Goal: Transaction & Acquisition: Purchase product/service

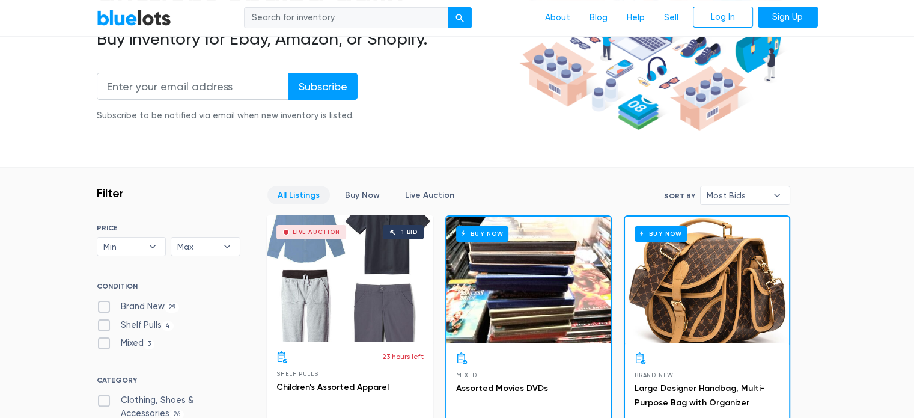
scroll to position [194, 0]
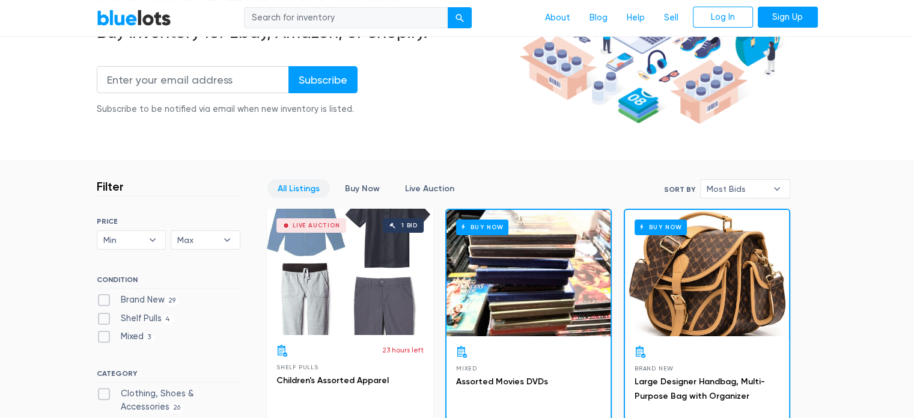
click at [371, 209] on div "Live Auction 1 bid" at bounding box center [350, 272] width 166 height 126
click at [358, 192] on link "Buy Now" at bounding box center [362, 188] width 55 height 19
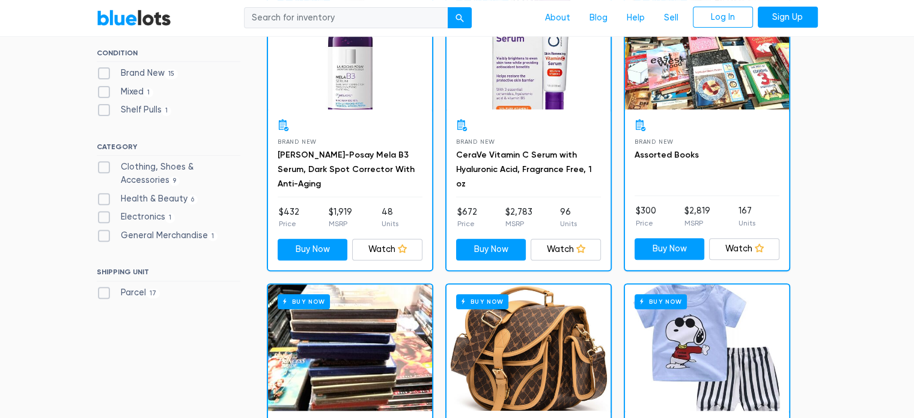
scroll to position [419, 0]
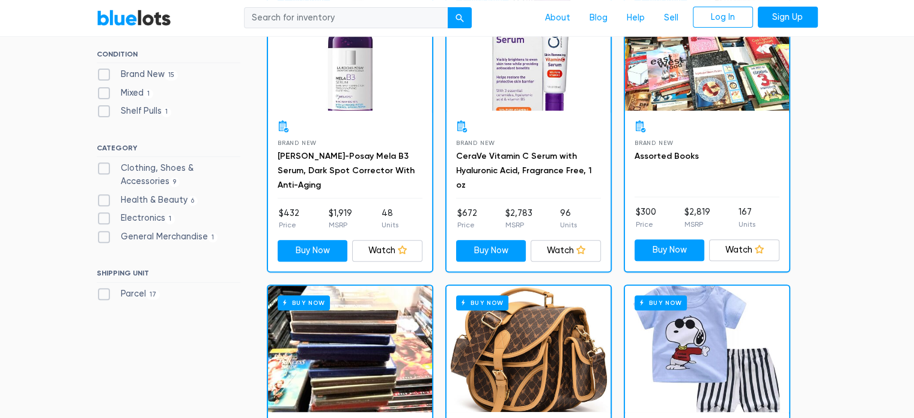
click at [114, 239] on label "General Merchandise 1" at bounding box center [157, 236] width 121 height 13
click at [105, 238] on Merchandise"] "General Merchandise 1" at bounding box center [101, 234] width 8 height 8
checkbox Merchandise"] "true"
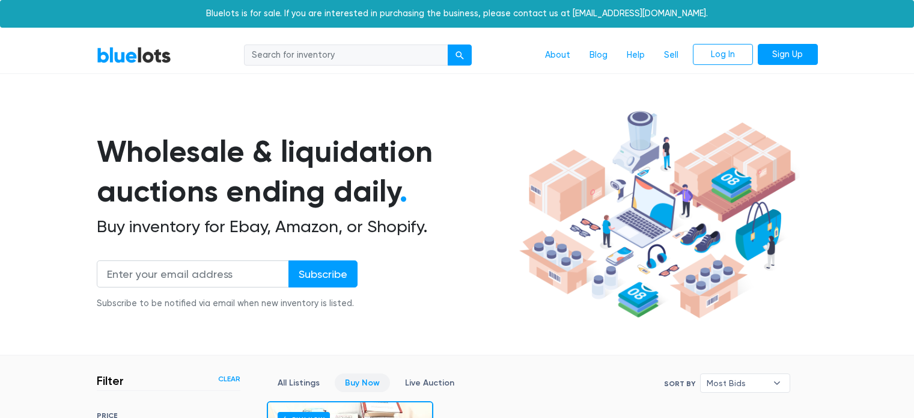
scroll to position [323, 0]
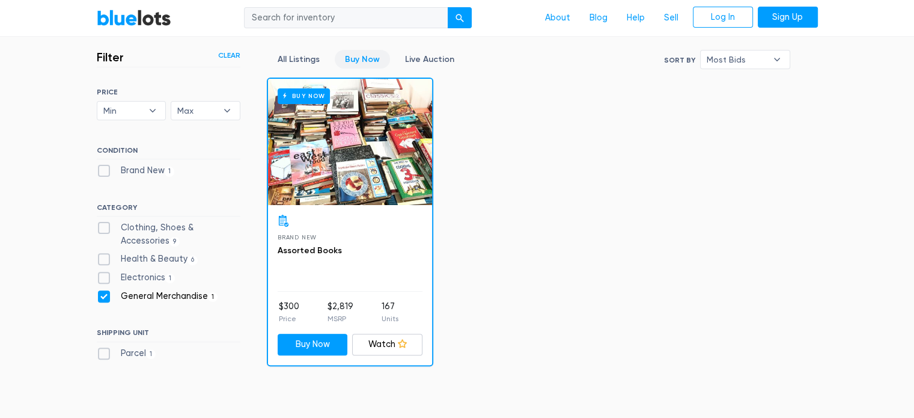
click at [103, 222] on label "Clothing, Shoes & Accessories 9" at bounding box center [169, 234] width 144 height 26
click at [103, 222] on Accessories"] "Clothing, Shoes & Accessories 9" at bounding box center [101, 225] width 8 height 8
checkbox Accessories"] "true"
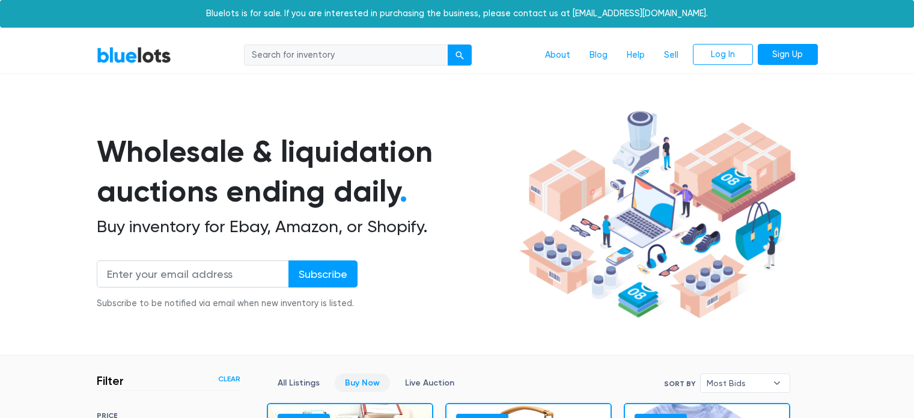
scroll to position [323, 0]
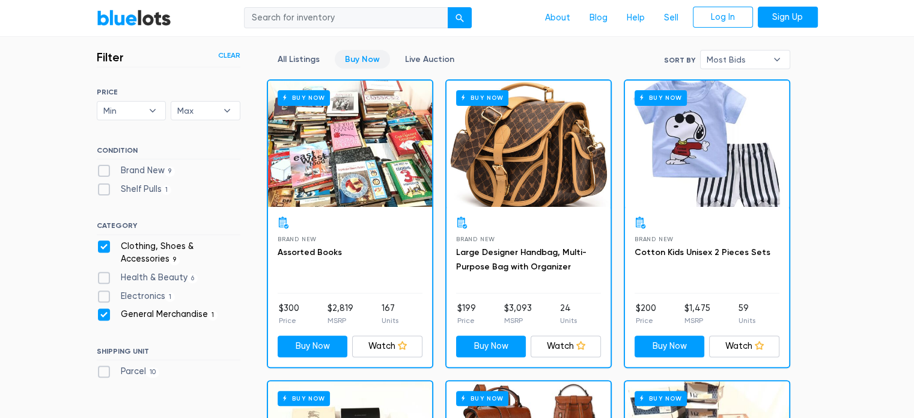
click at [112, 250] on label "Clothing, Shoes & Accessories 9" at bounding box center [169, 253] width 144 height 26
click at [105, 248] on Accessories"] "Clothing, Shoes & Accessories 9" at bounding box center [101, 244] width 8 height 8
checkbox Accessories"] "false"
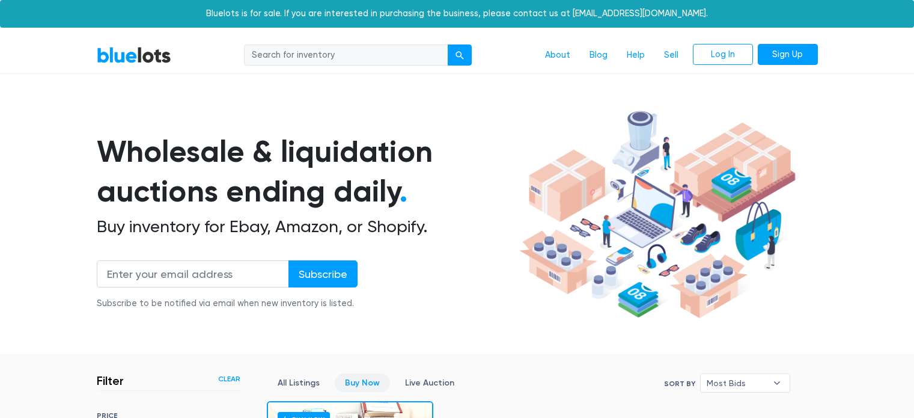
scroll to position [323, 0]
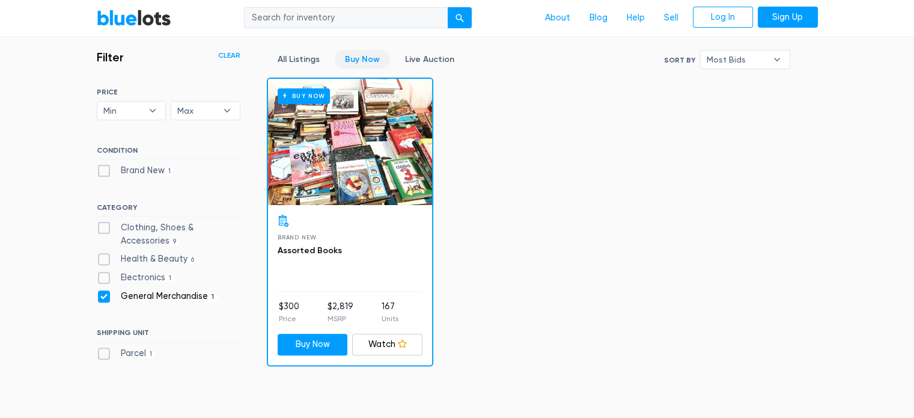
click at [106, 257] on label "Health & Beauty 6" at bounding box center [148, 258] width 102 height 13
click at [105, 257] on Beauty"] "Health & Beauty 6" at bounding box center [101, 256] width 8 height 8
checkbox Beauty"] "true"
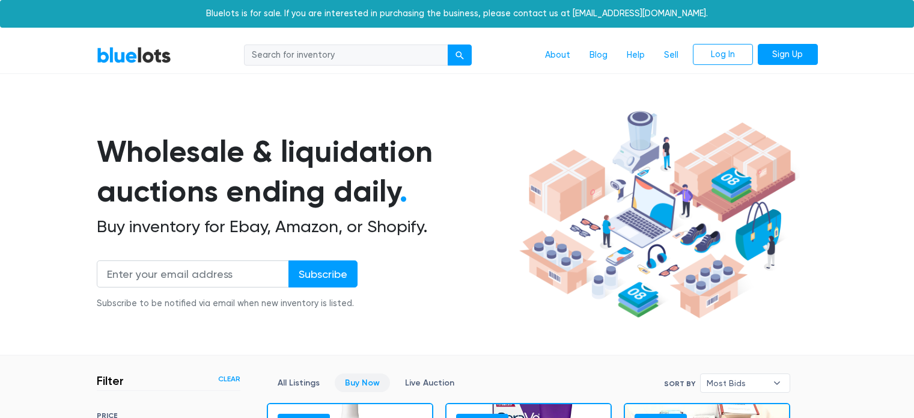
scroll to position [323, 0]
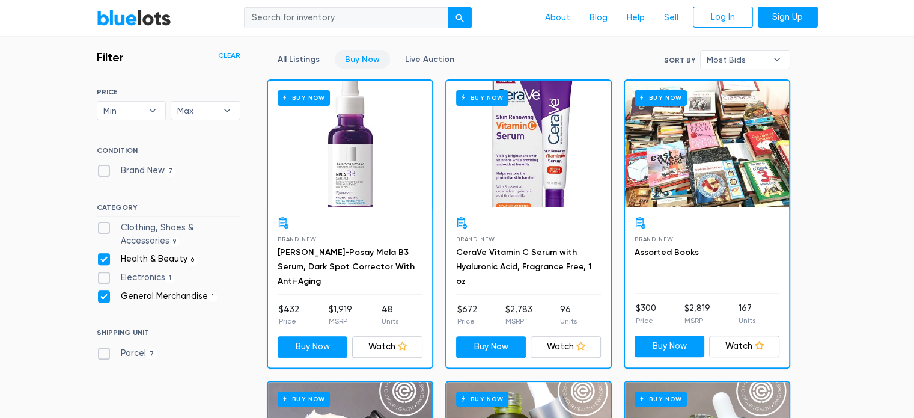
click at [109, 280] on label "Electronics 1" at bounding box center [136, 277] width 79 height 13
click at [105, 279] on input "Electronics 1" at bounding box center [101, 275] width 8 height 8
checkbox input "true"
